Goal: Task Accomplishment & Management: Manage account settings

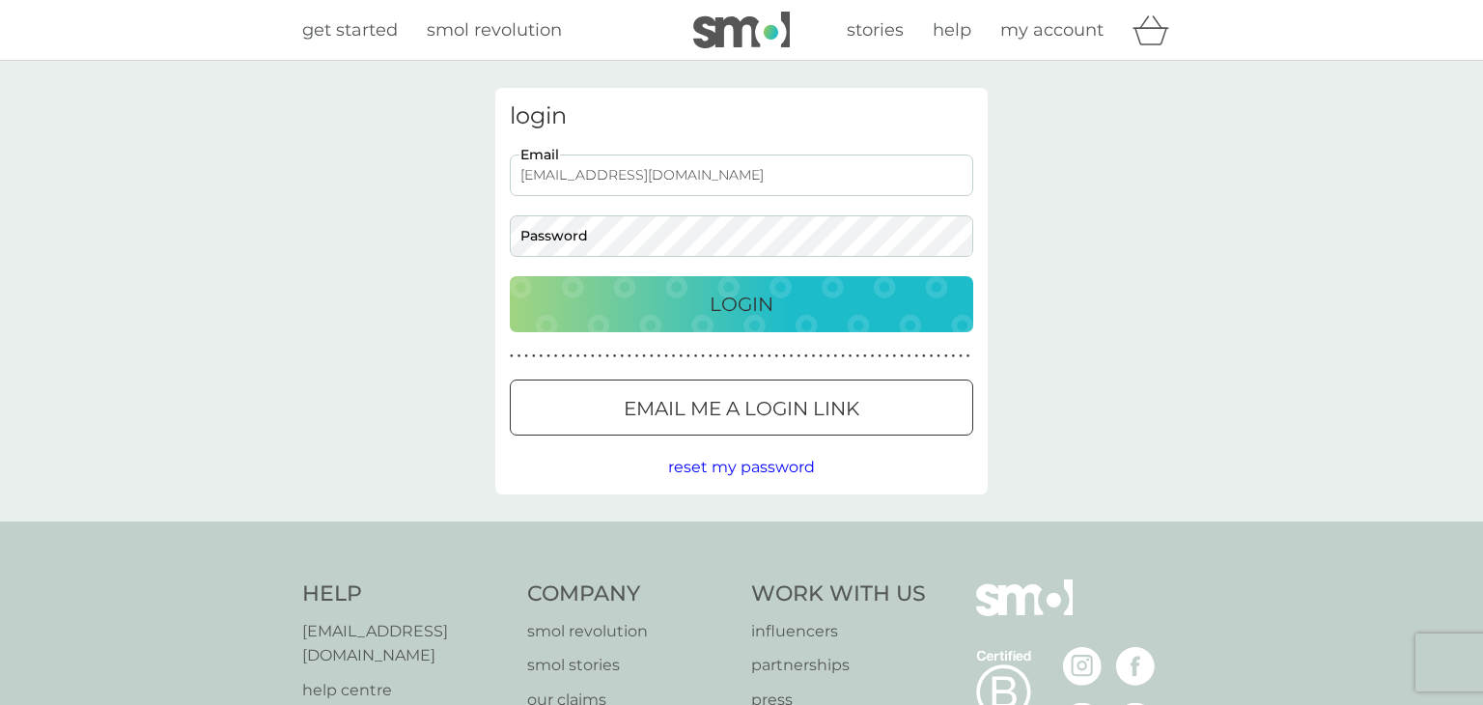
type input "[EMAIL_ADDRESS][DOMAIN_NAME]"
click at [510, 276] on button "Login" at bounding box center [741, 304] width 463 height 56
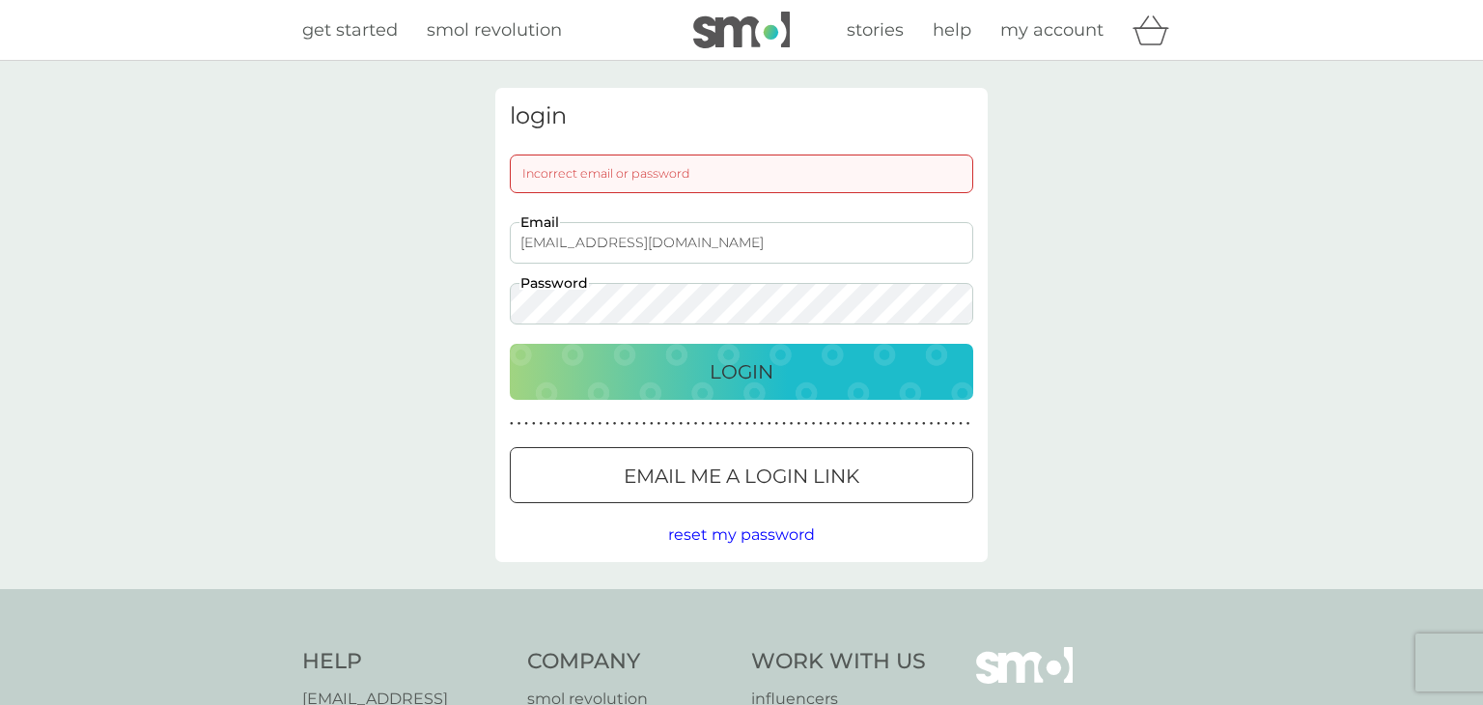
click at [1022, 175] on div "login Incorrect email or password [EMAIL_ADDRESS][DOMAIN_NAME] Email Password L…" at bounding box center [741, 325] width 1483 height 528
click at [783, 363] on div "Login" at bounding box center [741, 371] width 425 height 31
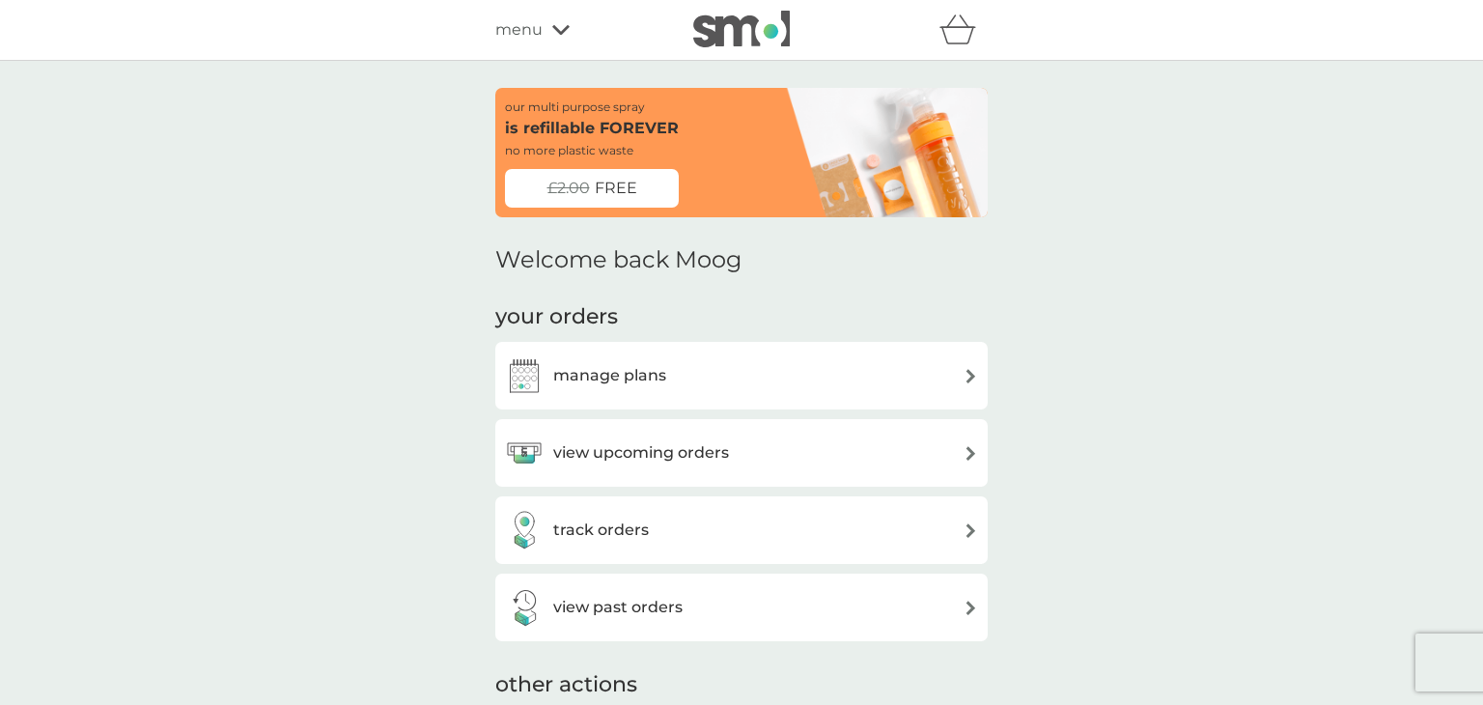
click at [616, 373] on h3 "manage plans" at bounding box center [609, 375] width 113 height 25
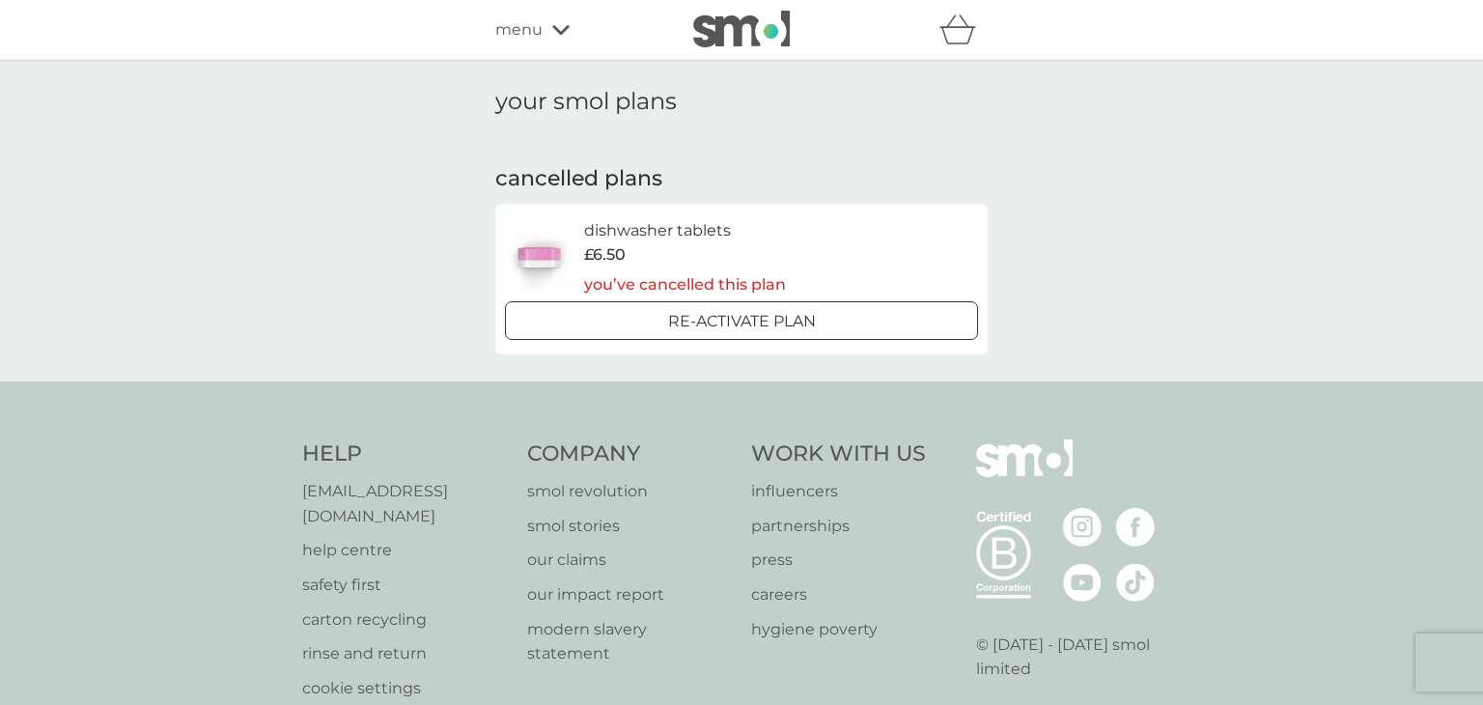
click at [883, 318] on div "Re-activate Plan" at bounding box center [742, 321] width 458 height 25
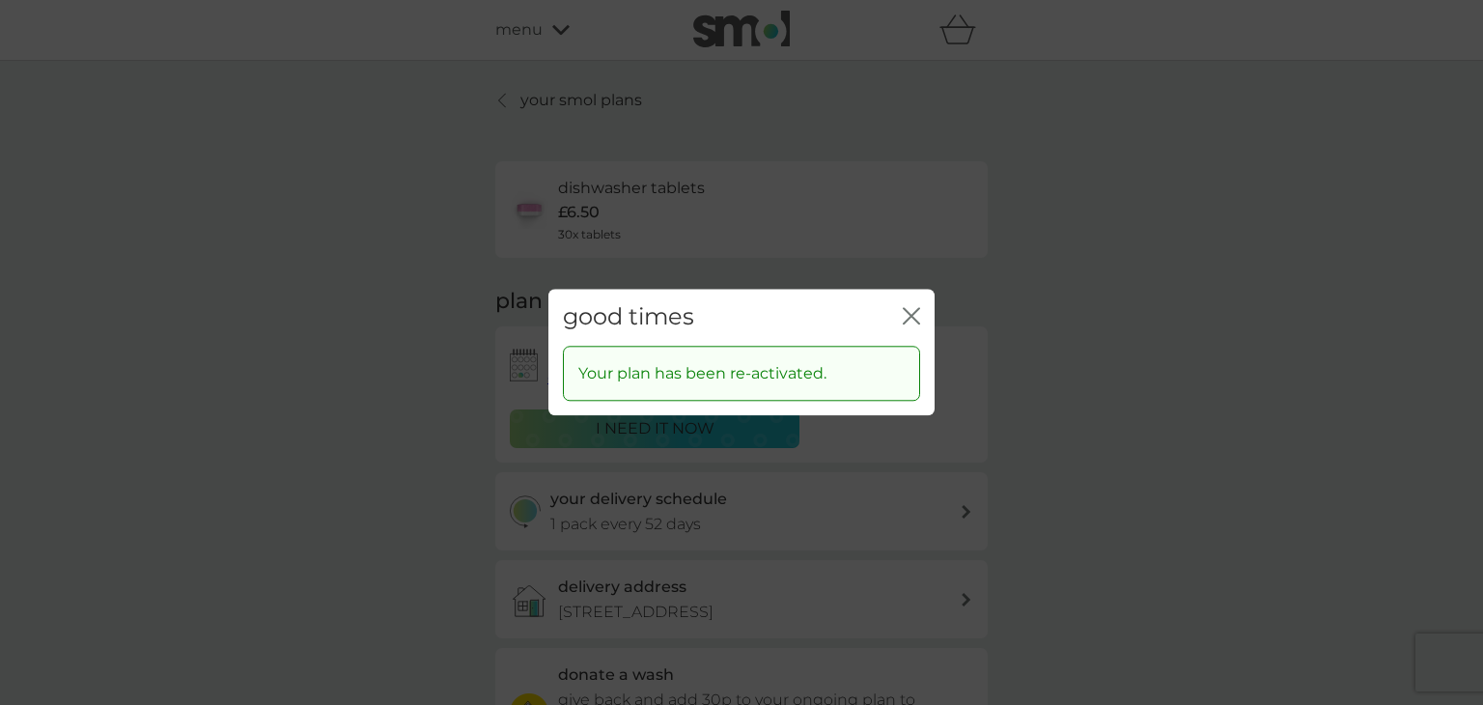
click at [921, 312] on div "good times close" at bounding box center [741, 317] width 386 height 57
click at [911, 312] on icon "close" at bounding box center [911, 315] width 17 height 17
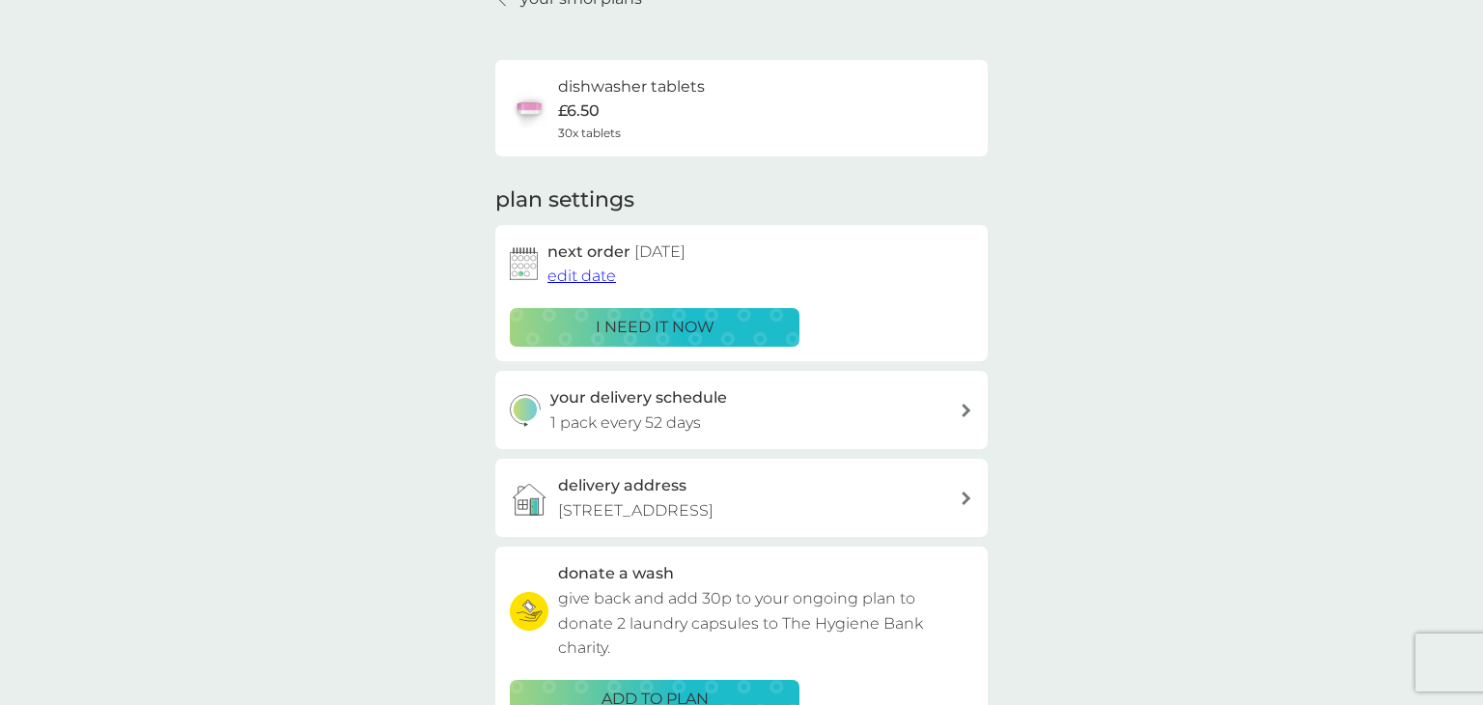
scroll to position [204, 0]
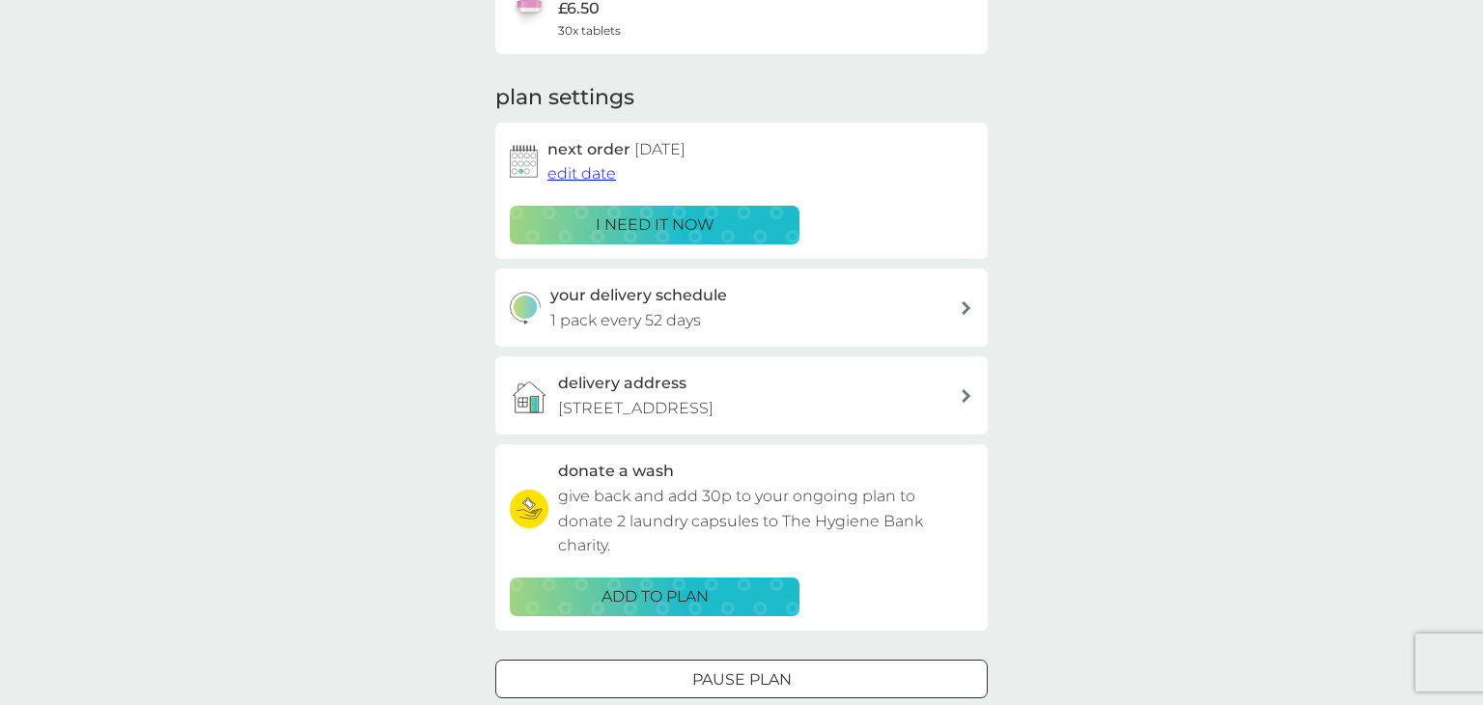
click at [965, 311] on icon at bounding box center [966, 308] width 9 height 14
select select "49"
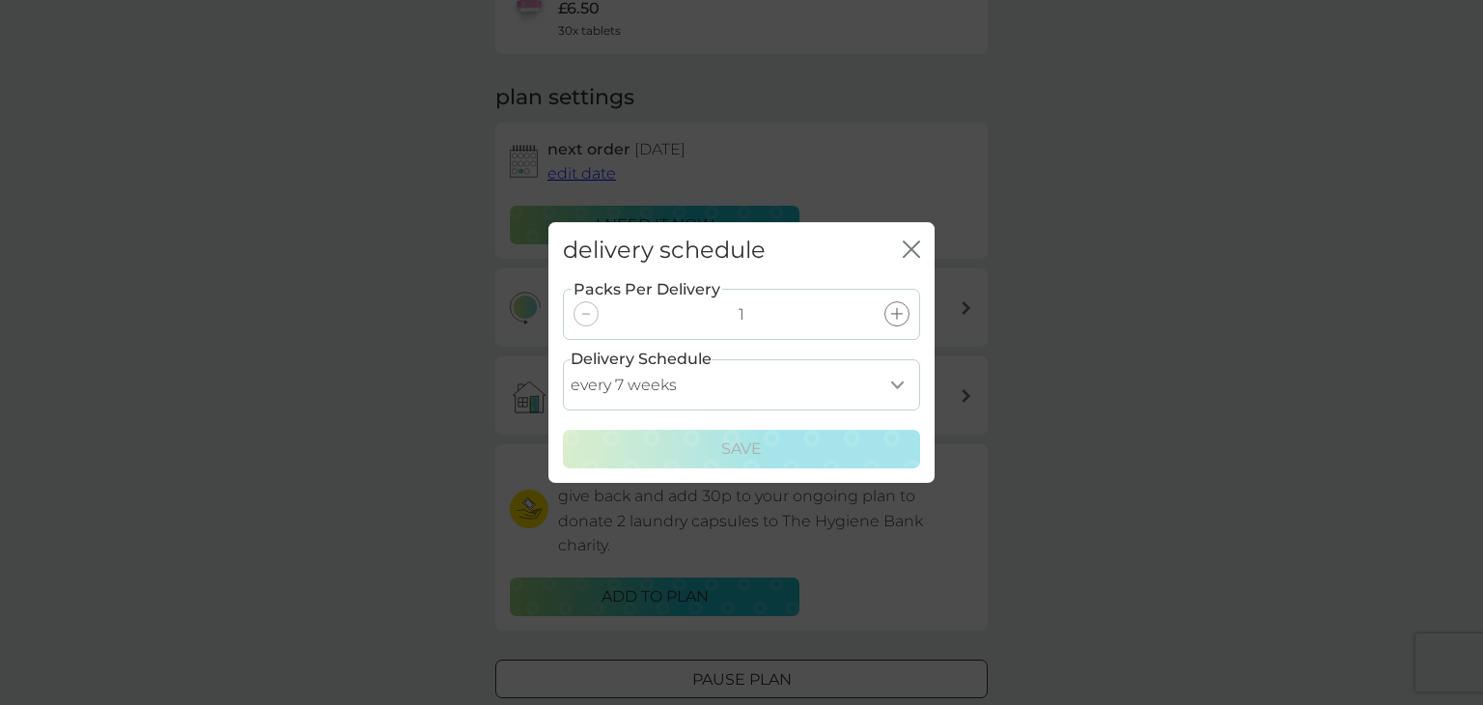
click at [922, 246] on div "delivery schedule close" at bounding box center [741, 250] width 386 height 57
click at [917, 246] on icon "close" at bounding box center [911, 248] width 17 height 17
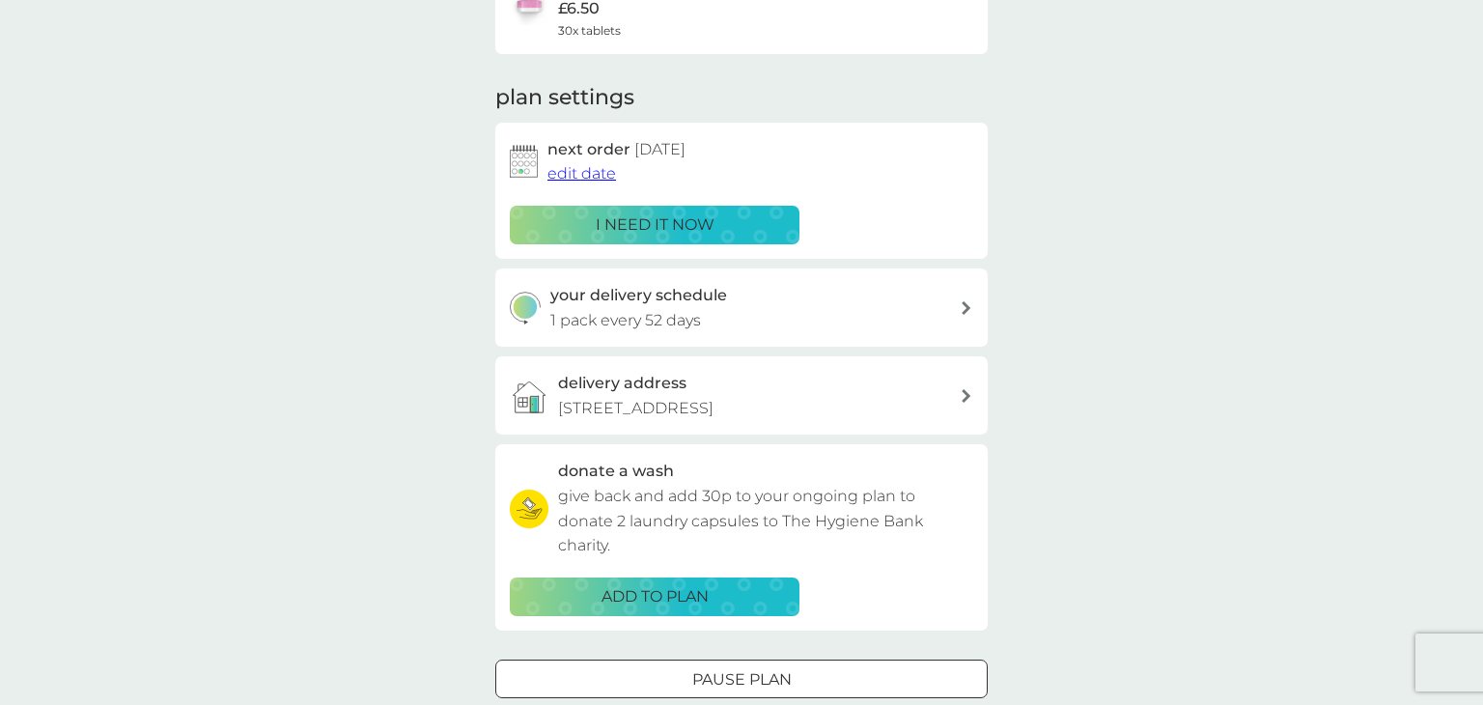
click at [1056, 347] on div "your smol plans dishwasher tablets £6.50 30x tablets plan settings next order […" at bounding box center [741, 317] width 1483 height 921
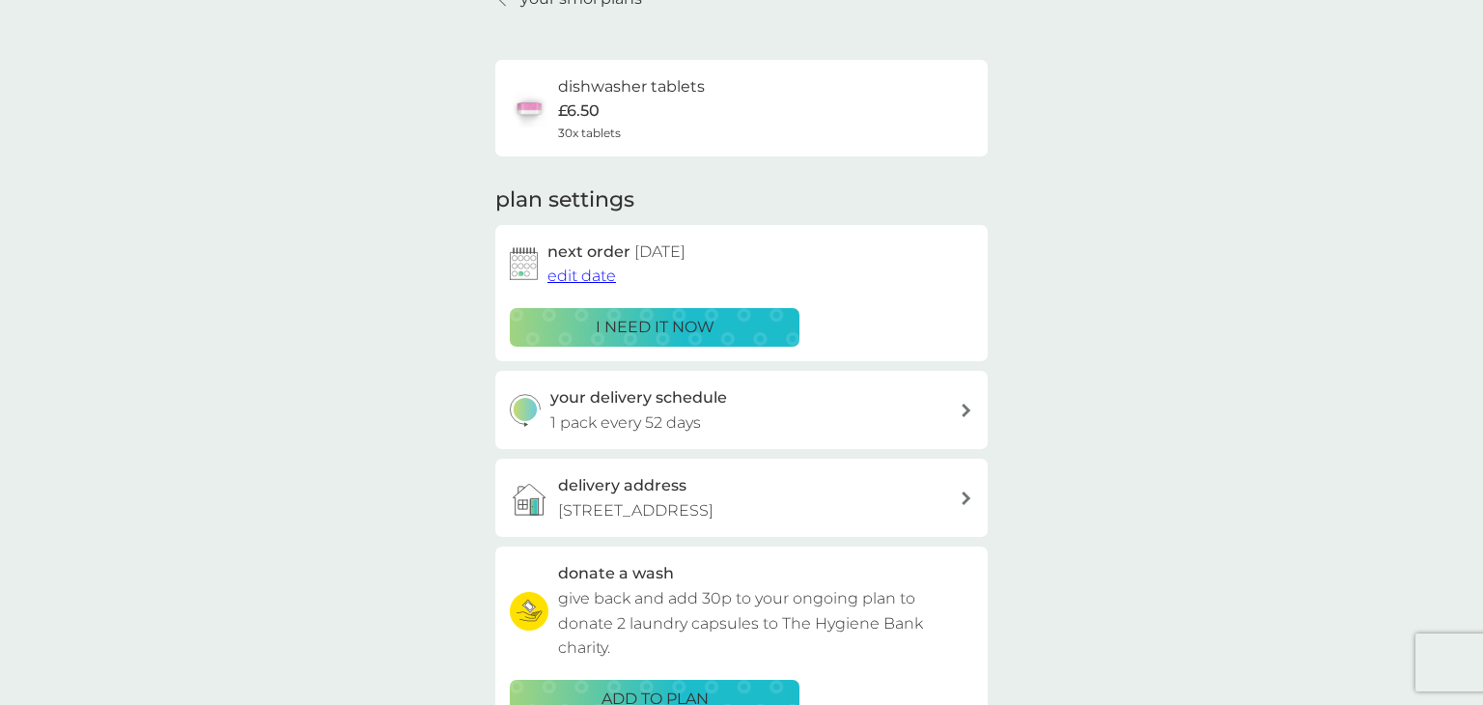
scroll to position [0, 0]
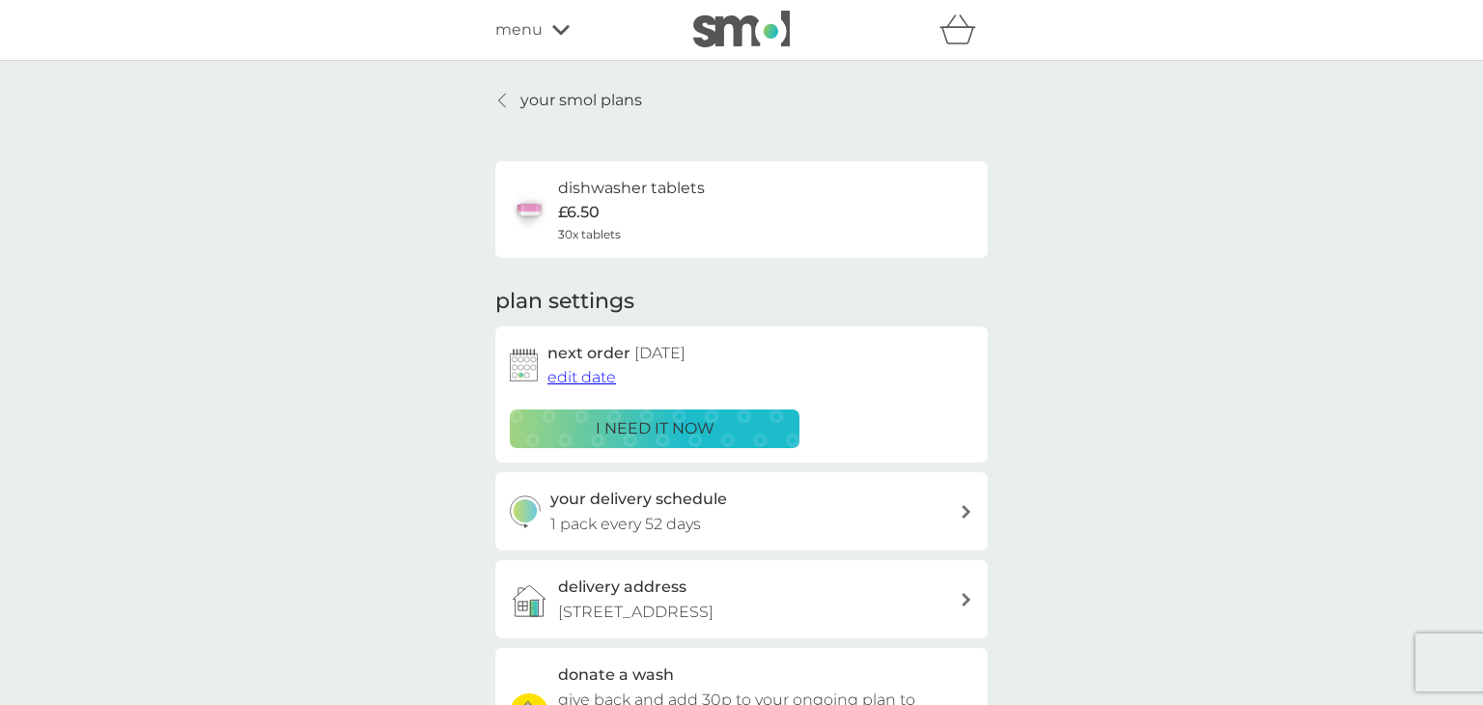
click at [566, 32] on icon at bounding box center [560, 30] width 17 height 12
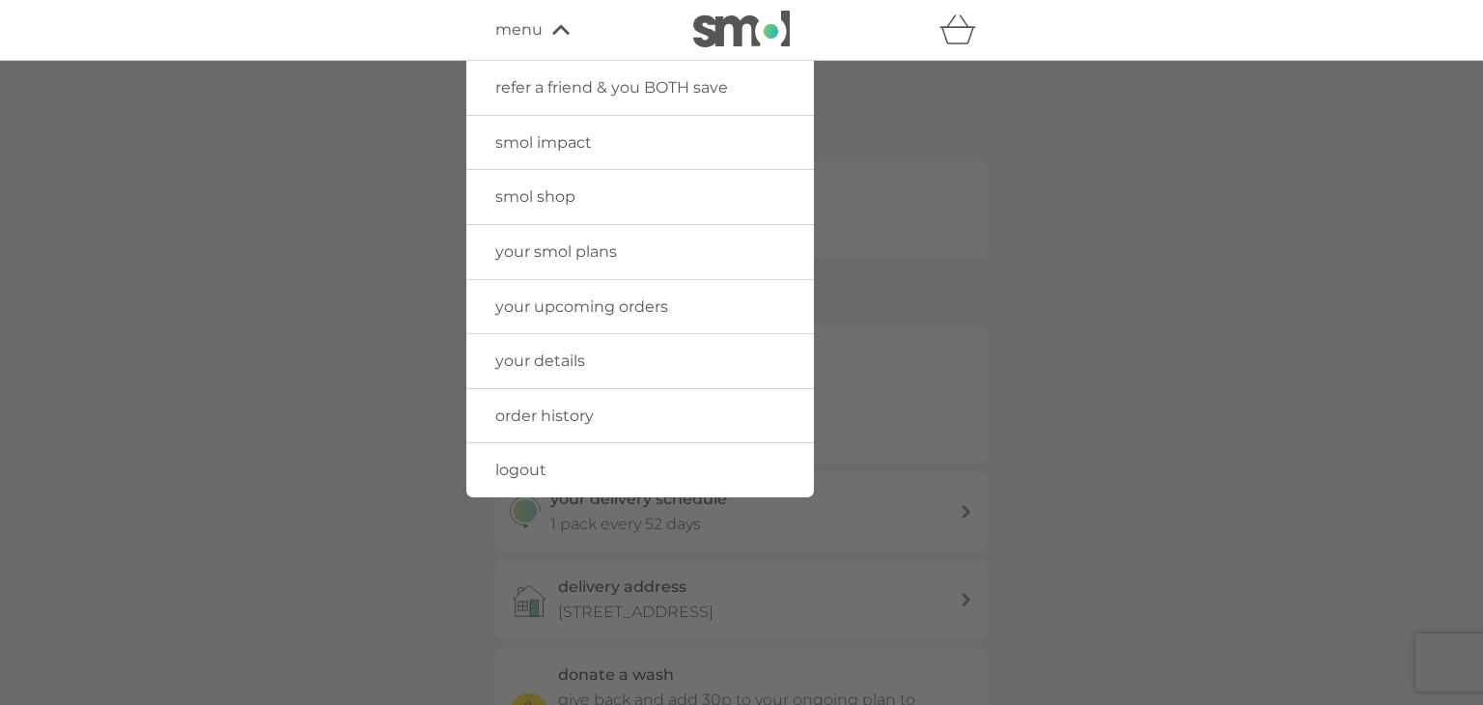
click at [565, 245] on span "your smol plans" at bounding box center [556, 251] width 122 height 18
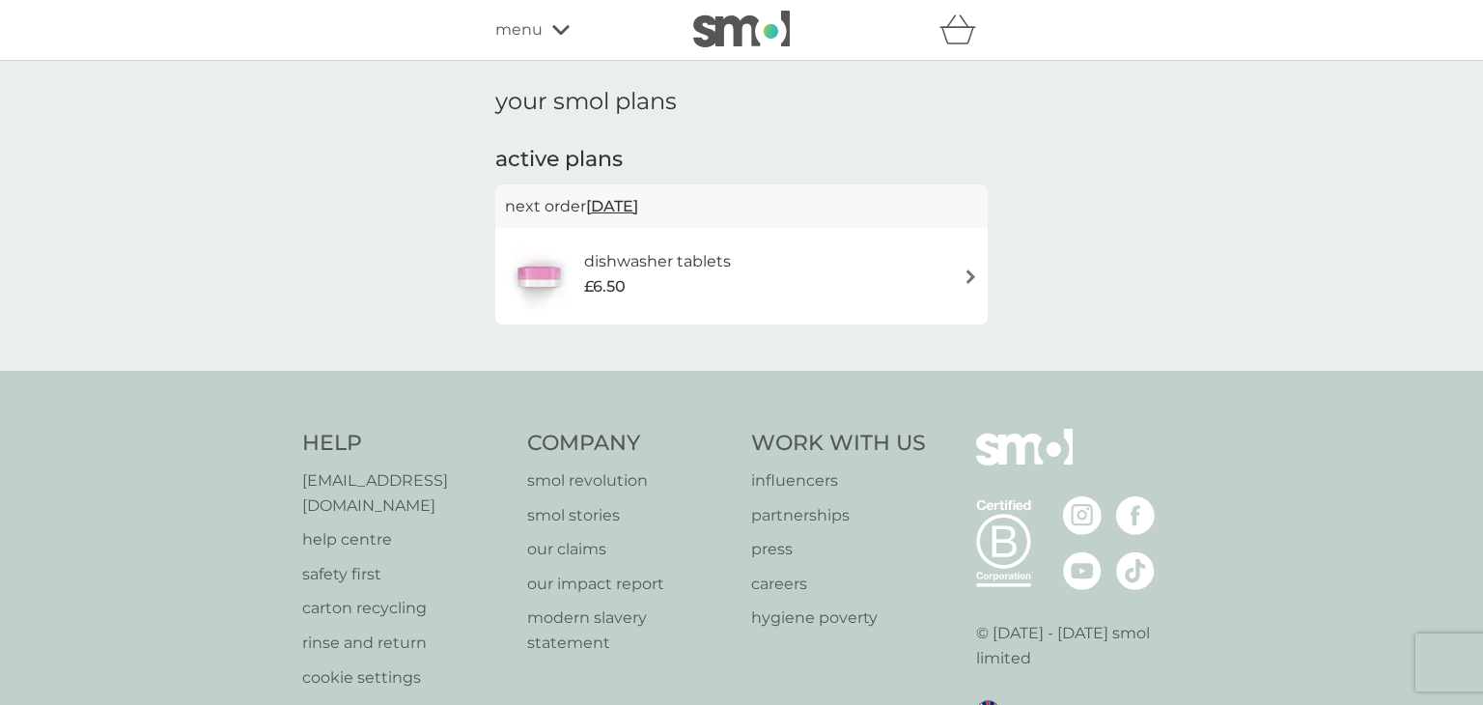
click at [577, 273] on div at bounding box center [544, 276] width 79 height 68
